Goal: Task Accomplishment & Management: Use online tool/utility

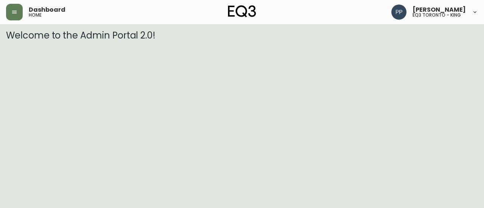
click at [12, 12] on icon "button" at bounding box center [14, 12] width 5 height 3
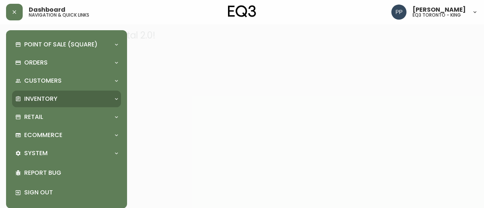
click at [45, 98] on p "Inventory" at bounding box center [40, 99] width 33 height 8
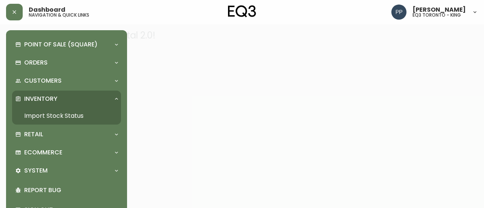
click at [54, 113] on link "Import Stock Status" at bounding box center [66, 115] width 109 height 17
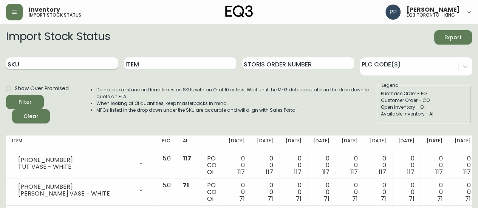
click at [85, 63] on input "SKU" at bounding box center [62, 63] width 112 height 12
paste input "[PHONE_NUMBER]"
click at [38, 98] on button "Filter" at bounding box center [25, 102] width 38 height 14
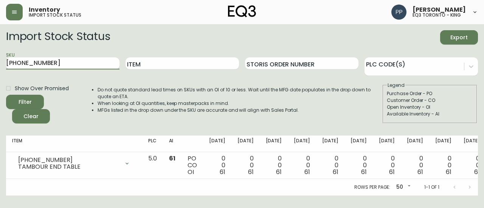
drag, startPoint x: 52, startPoint y: 62, endPoint x: 0, endPoint y: 71, distance: 52.7
click at [0, 71] on main "Import Stock Status Export SKU [PHONE_NUMBER] Item Storis Order Number PLC Code…" at bounding box center [242, 110] width 484 height 172
paste input "440-4"
type input "[PHONE_NUMBER]"
click at [30, 101] on div "Filter" at bounding box center [25, 102] width 13 height 9
